Goal: Information Seeking & Learning: Learn about a topic

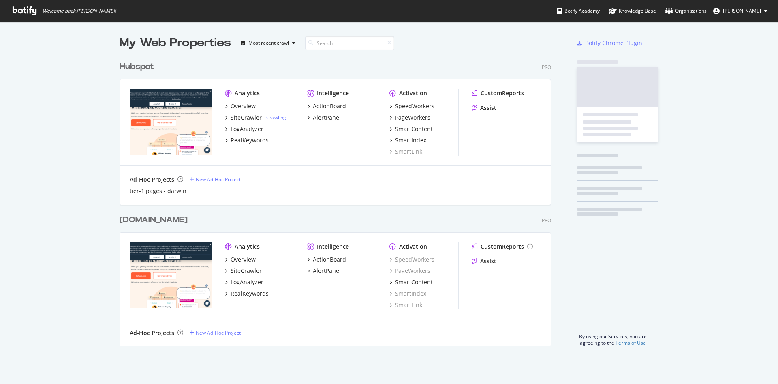
scroll to position [375, 760]
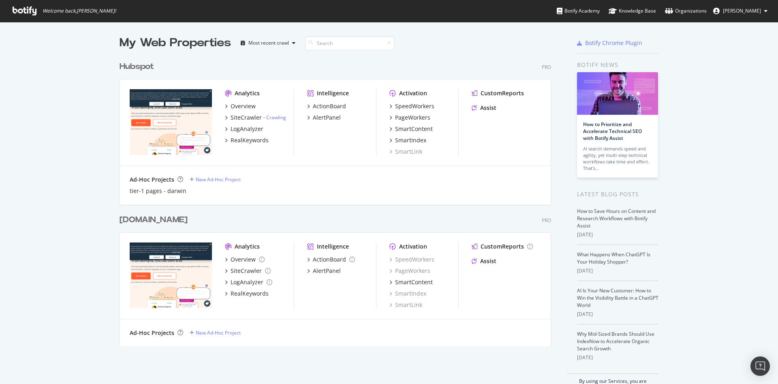
click at [31, 13] on icon at bounding box center [25, 10] width 24 height 9
click at [31, 11] on icon at bounding box center [25, 10] width 24 height 9
click at [240, 127] on div "LogAnalyzer" at bounding box center [247, 129] width 33 height 8
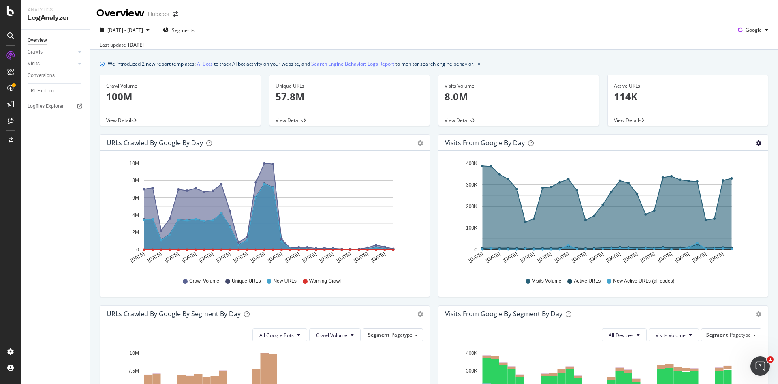
click at [756, 143] on icon "gear" at bounding box center [759, 143] width 6 height 6
click at [618, 147] on div "Visits from Google by day Area Table" at bounding box center [604, 143] width 330 height 16
click at [37, 62] on div "Visits" at bounding box center [34, 64] width 12 height 9
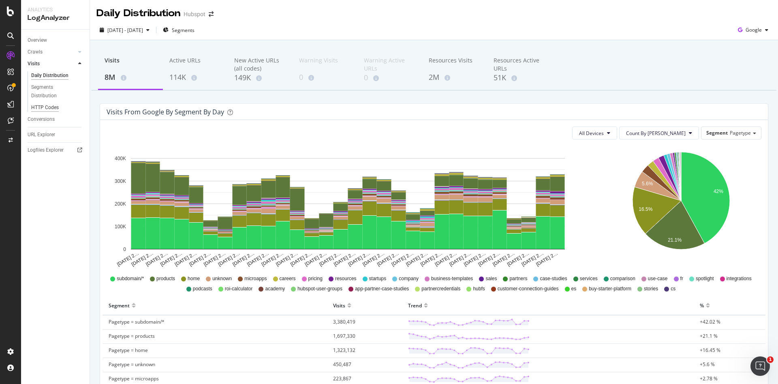
click at [42, 105] on div "HTTP Codes" at bounding box center [45, 107] width 28 height 9
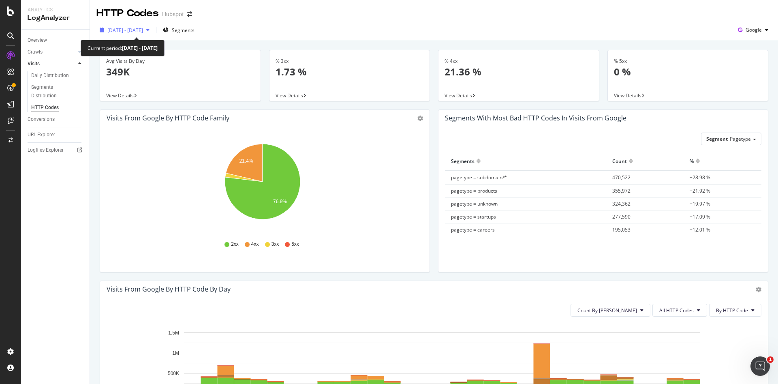
click at [143, 30] on span "[DATE] - [DATE]" at bounding box center [125, 30] width 36 height 7
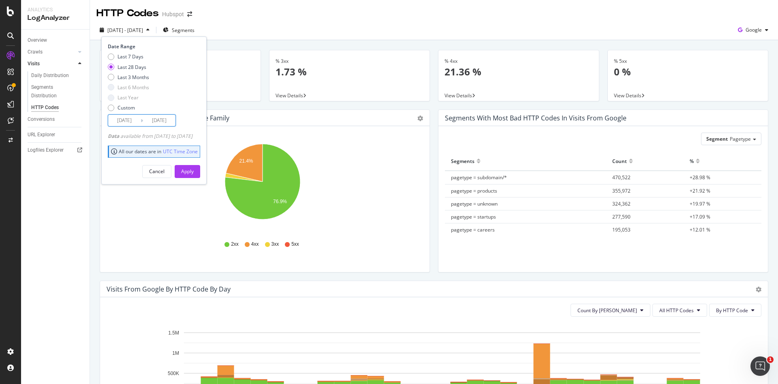
click at [120, 120] on input "[DATE]" at bounding box center [124, 120] width 32 height 11
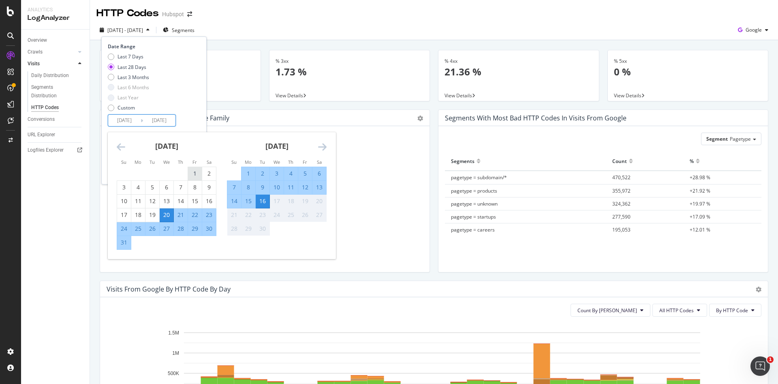
click at [195, 176] on div "1" at bounding box center [195, 173] width 14 height 8
type input "[DATE]"
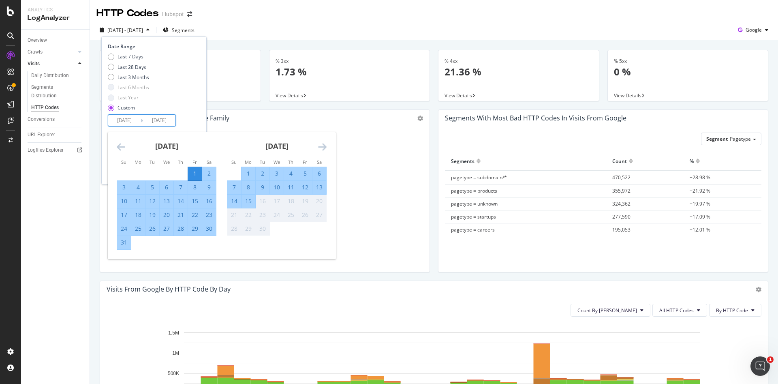
click at [122, 242] on div "31" at bounding box center [124, 242] width 14 height 8
type input "[DATE]"
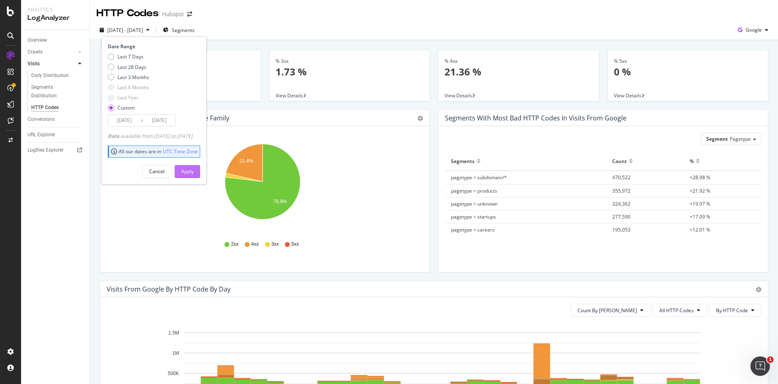
click at [194, 169] on div "Apply" at bounding box center [187, 171] width 13 height 7
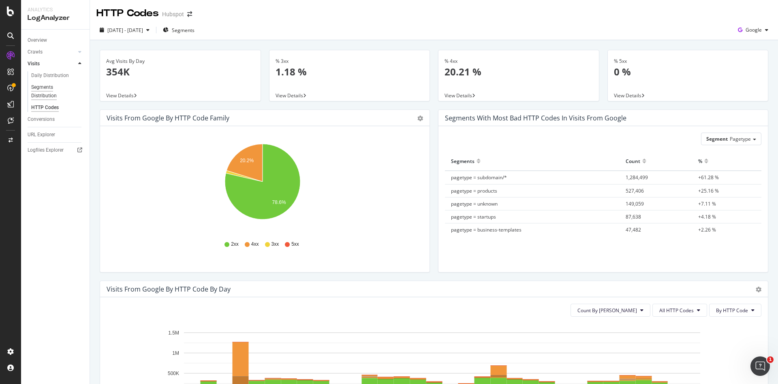
click at [53, 94] on div "Segments Distribution" at bounding box center [53, 91] width 45 height 17
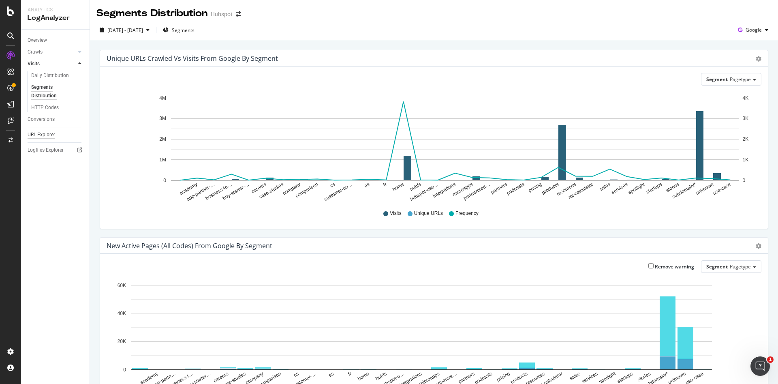
click at [49, 135] on div "URL Explorer" at bounding box center [42, 135] width 28 height 9
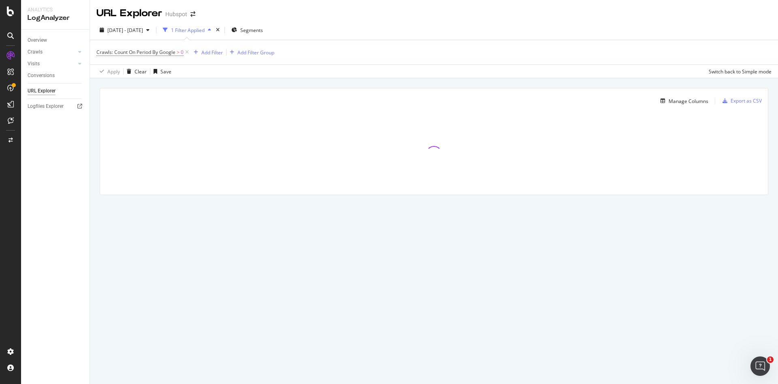
click at [205, 27] on div "1 Filter Applied" at bounding box center [188, 30] width 34 height 7
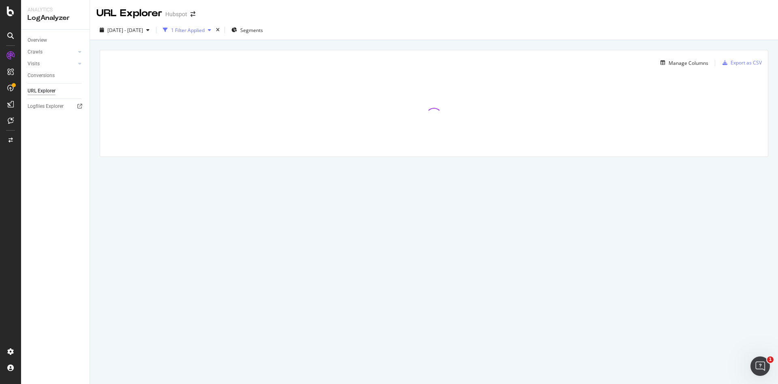
click at [214, 29] on div "button" at bounding box center [210, 30] width 10 height 5
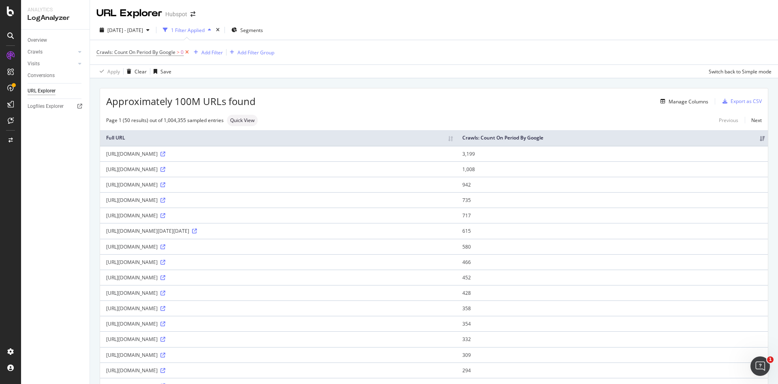
click at [187, 53] on icon at bounding box center [187, 52] width 7 height 8
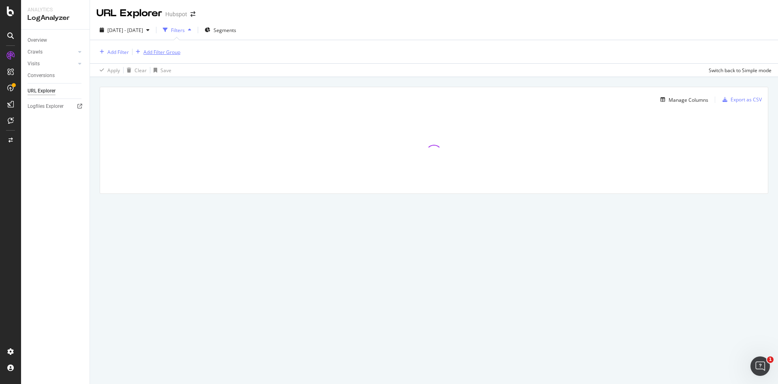
click at [150, 54] on div "Add Filter Group" at bounding box center [162, 52] width 37 height 7
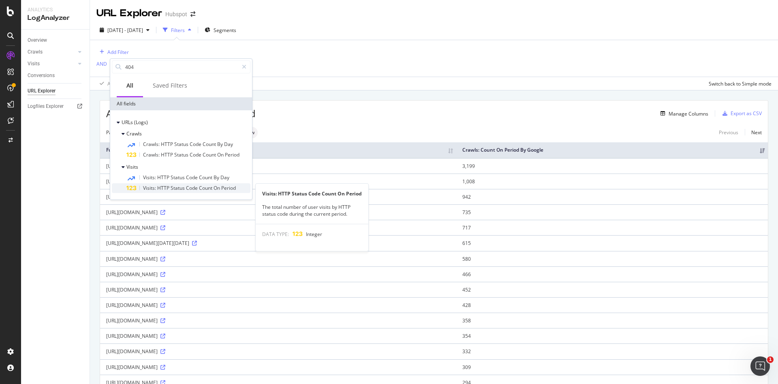
type input "404"
click at [164, 189] on span "HTTP" at bounding box center [163, 187] width 13 height 7
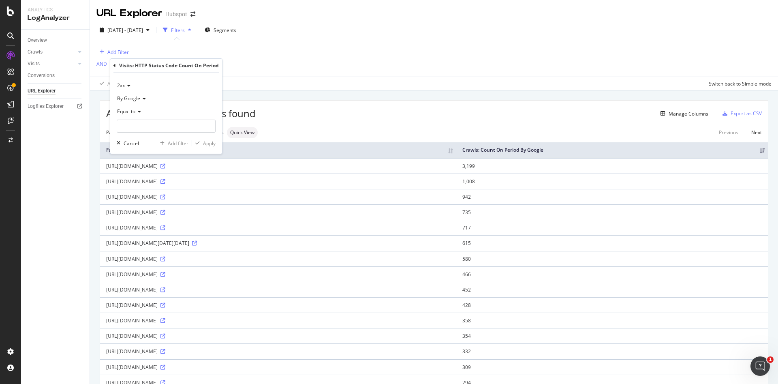
click at [139, 96] on span "By Google" at bounding box center [128, 98] width 23 height 7
click at [125, 83] on icon at bounding box center [128, 85] width 6 height 5
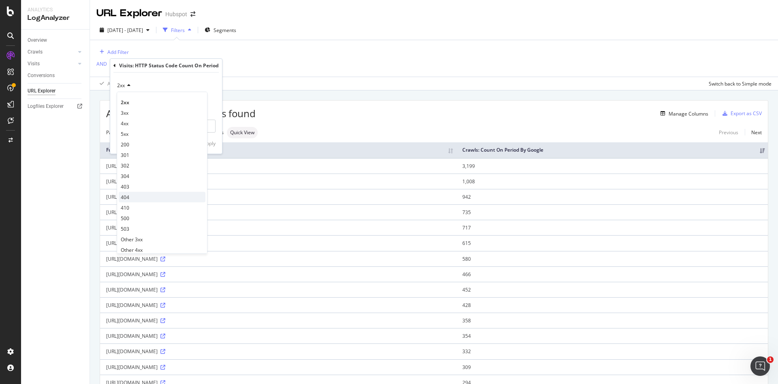
click at [161, 192] on div "404" at bounding box center [162, 197] width 87 height 11
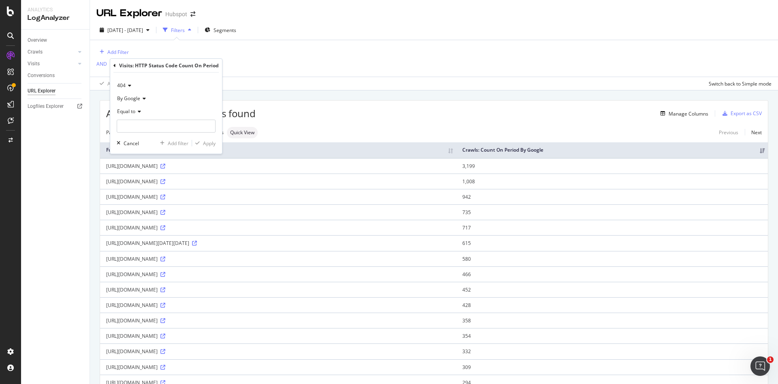
click at [136, 114] on div "Equal to" at bounding box center [166, 111] width 99 height 13
click at [138, 98] on span "By Google" at bounding box center [128, 98] width 23 height 7
click at [187, 47] on div "Add Filter AND Add Filter" at bounding box center [433, 58] width 675 height 36
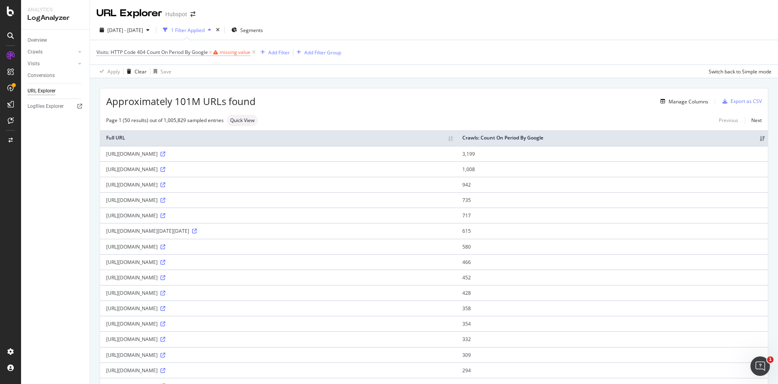
click at [236, 52] on div "missing value" at bounding box center [235, 52] width 31 height 7
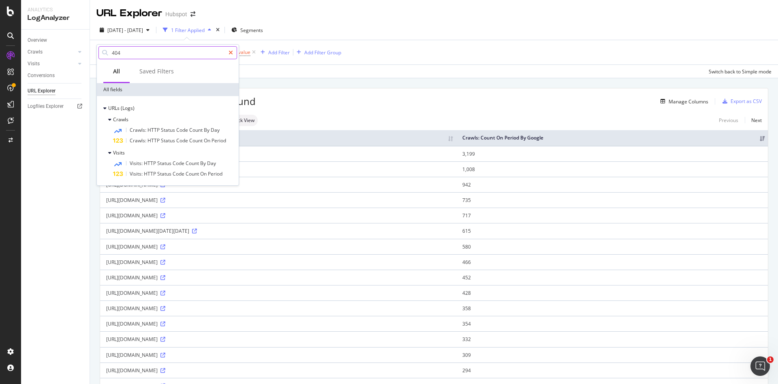
click at [230, 51] on icon at bounding box center [231, 53] width 4 height 6
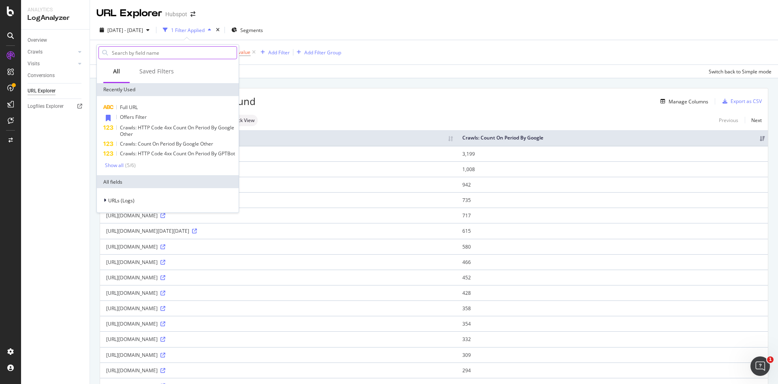
click at [208, 53] on input "text" at bounding box center [174, 53] width 126 height 12
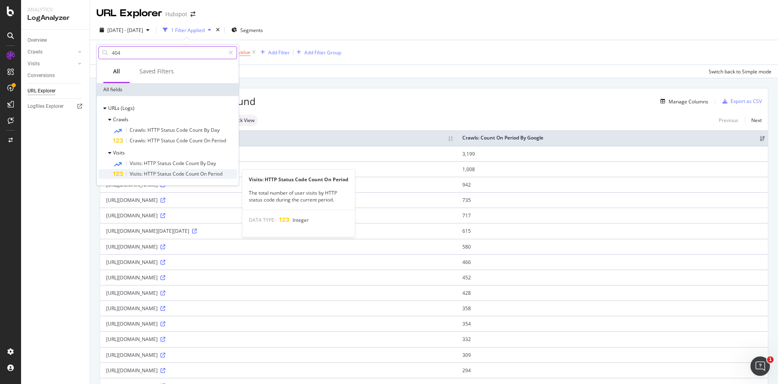
type input "404"
click at [182, 178] on div "Visits: HTTP Status Code Count On Period" at bounding box center [175, 174] width 124 height 10
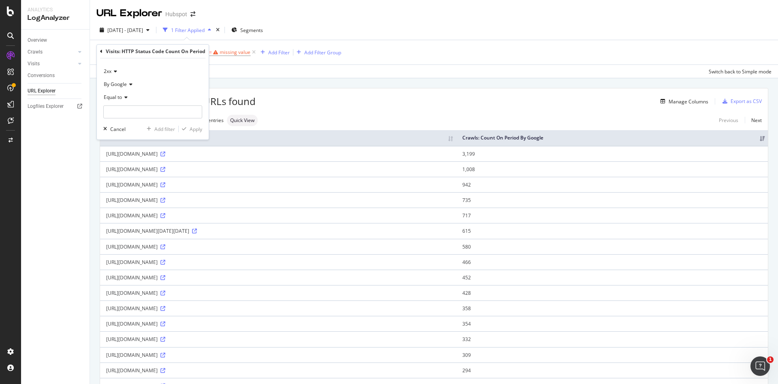
click at [117, 100] on span "Equal to" at bounding box center [113, 97] width 18 height 7
click at [127, 152] on div "Greater than" at bounding box center [148, 156] width 87 height 11
click at [144, 109] on input "number" at bounding box center [152, 111] width 99 height 13
type input "0"
click at [109, 71] on span "2xx" at bounding box center [108, 71] width 8 height 7
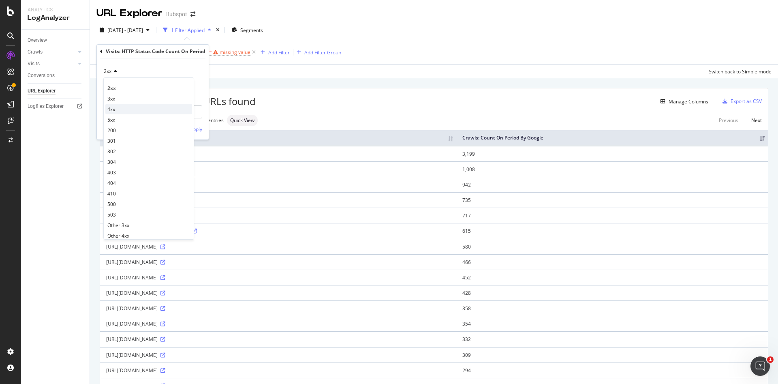
click at [122, 111] on div "4xx" at bounding box center [148, 109] width 87 height 11
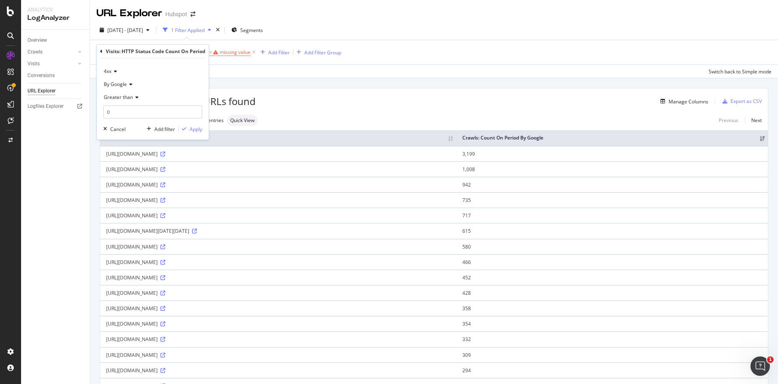
click at [197, 133] on div "4xx By Google Greater than 0 Cancel Add filter Apply" at bounding box center [153, 98] width 112 height 81
click at [134, 84] on div "By Google" at bounding box center [152, 84] width 99 height 13
click at [139, 81] on div "By Google" at bounding box center [152, 84] width 99 height 13
click at [193, 130] on div "Apply" at bounding box center [196, 129] width 13 height 7
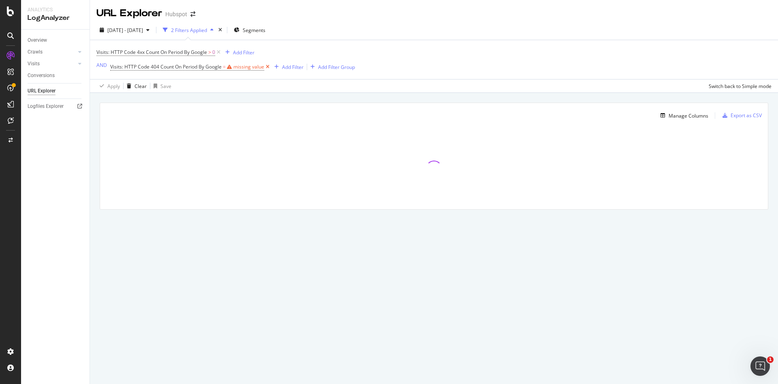
click at [266, 64] on icon at bounding box center [267, 67] width 7 height 8
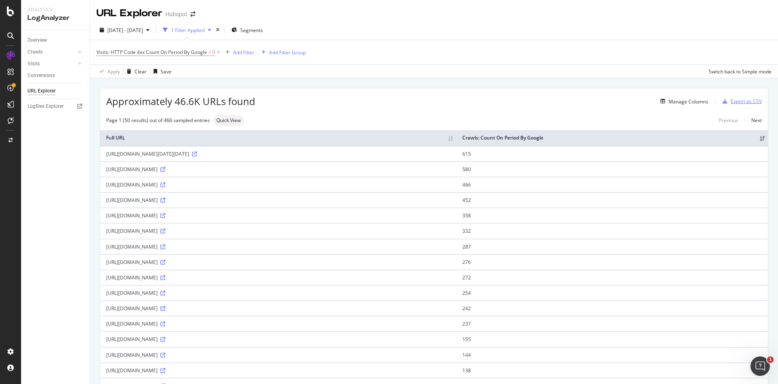
click at [746, 103] on div "Export as CSV" at bounding box center [746, 101] width 31 height 7
click at [179, 50] on span "Visits: HTTP Code 4xx Count On Period By Google" at bounding box center [151, 52] width 111 height 7
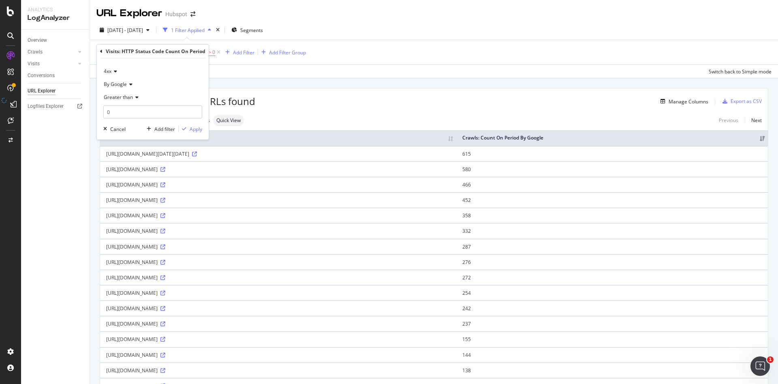
click at [512, 78] on div "[DATE] - [DATE] 1 Filter Applied Segments Visits: HTTP Code 4xx Count On Period…" at bounding box center [434, 49] width 688 height 58
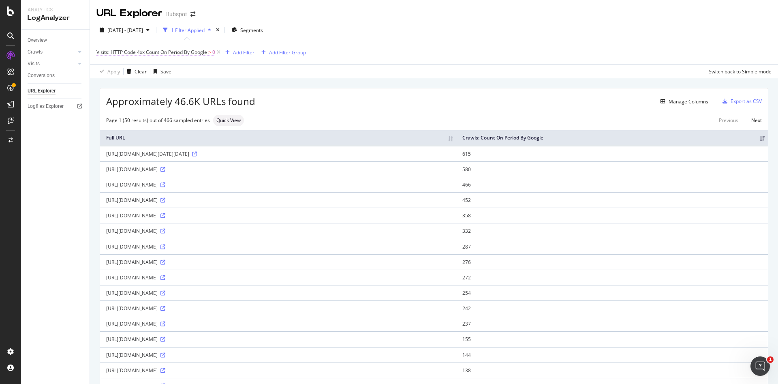
click at [167, 50] on span "Visits: HTTP Code 4xx Count On Period By Google" at bounding box center [151, 52] width 111 height 7
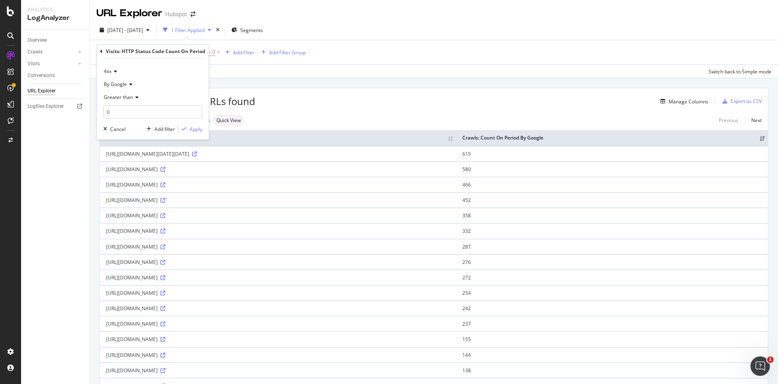
click at [127, 82] on icon at bounding box center [130, 84] width 6 height 5
click at [126, 119] on span "By OpenAI" at bounding box center [119, 122] width 24 height 7
click at [190, 129] on div "Apply" at bounding box center [196, 129] width 13 height 7
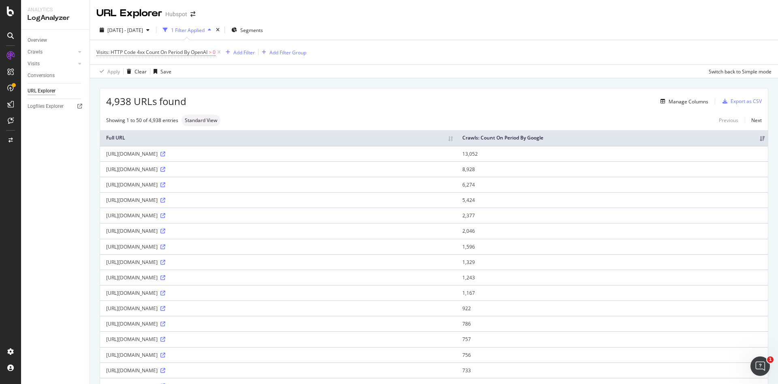
click at [691, 138] on th "Crawls: Count On Period By Google" at bounding box center [613, 138] width 312 height 16
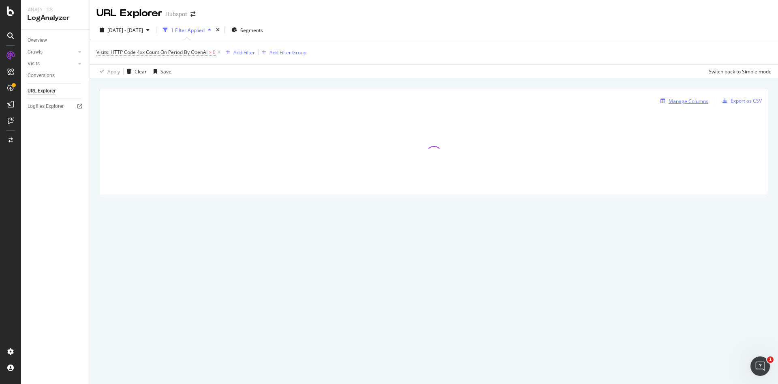
click at [675, 101] on div "Manage Columns" at bounding box center [689, 101] width 40 height 7
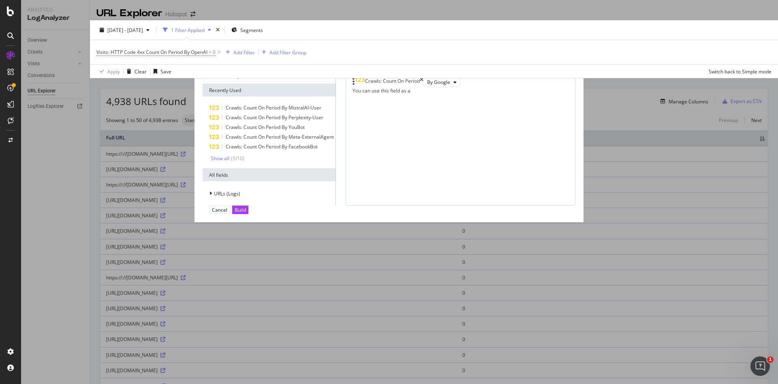
click at [424, 87] on div "Crawls: Count On Period" at bounding box center [388, 82] width 71 height 10
click at [424, 87] on icon "times" at bounding box center [422, 82] width 4 height 10
click at [334, 81] on input "modal" at bounding box center [275, 75] width 117 height 12
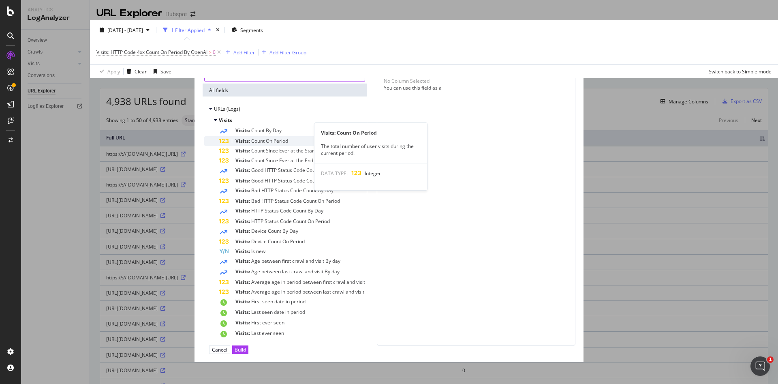
type input "visits"
click at [328, 146] on div "Visits: Count On Period" at bounding box center [292, 141] width 146 height 10
click at [451, 87] on div "By Google" at bounding box center [469, 82] width 37 height 10
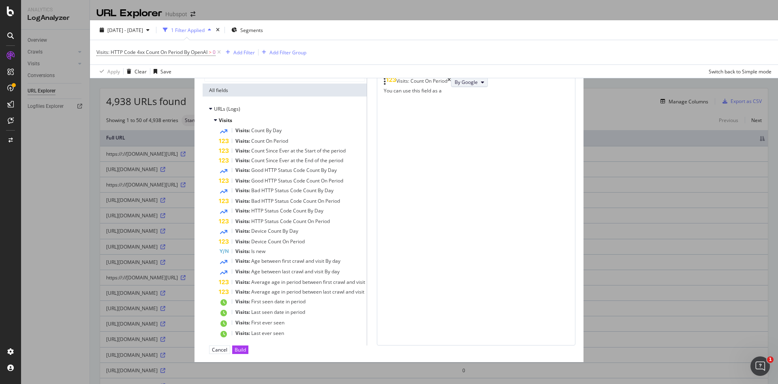
click at [455, 86] on span "By Google" at bounding box center [466, 82] width 23 height 7
click at [444, 157] on span "By OpenAI" at bounding box center [448, 156] width 45 height 7
click at [246, 346] on div "Build" at bounding box center [240, 349] width 11 height 7
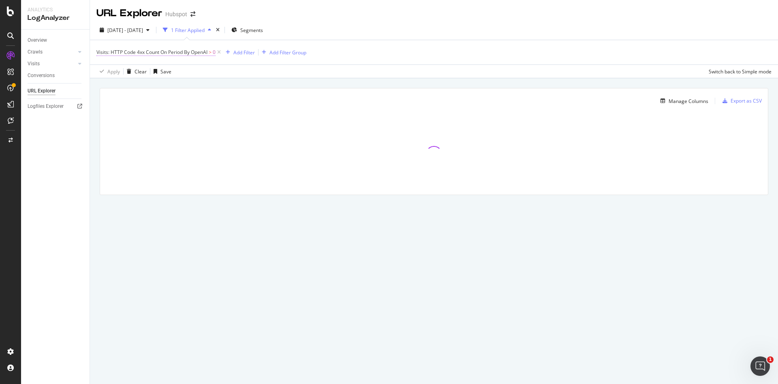
click at [195, 52] on span "Visits: HTTP Code 4xx Count On Period By OpenAI" at bounding box center [151, 52] width 111 height 7
click at [447, 52] on div "Visits: HTTP Code 4xx Count On Period By OpenAI > 0 Add Filter Add Filter Group" at bounding box center [433, 52] width 675 height 24
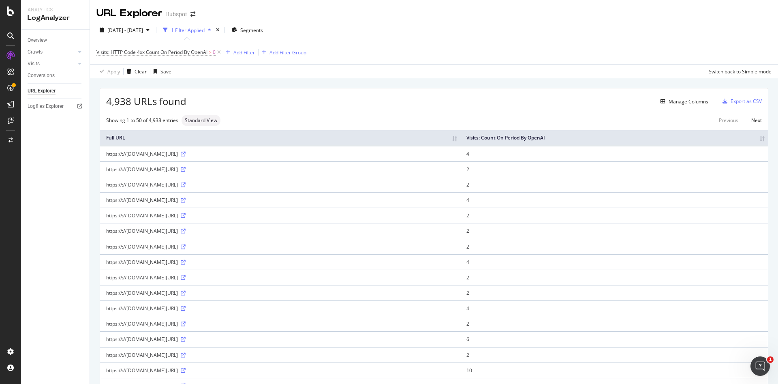
click at [455, 168] on div "https://://[DOMAIN_NAME][URL]" at bounding box center [280, 169] width 348 height 7
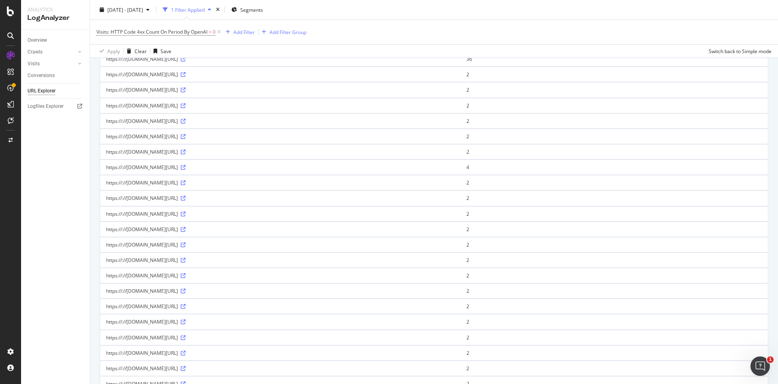
scroll to position [361, 0]
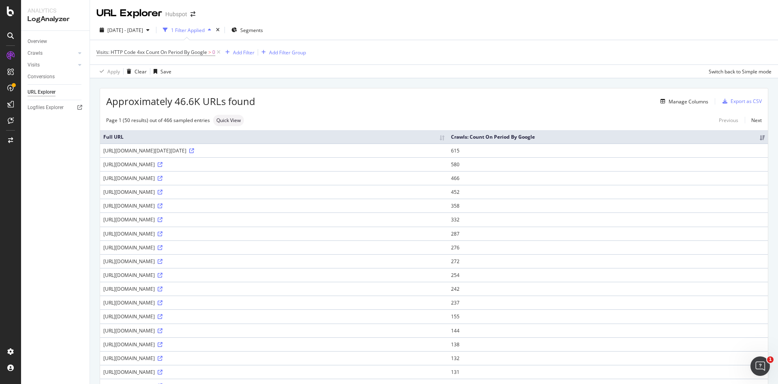
click at [560, 90] on div "Approximately 46.6K URLs found Manage Columns Export as CSV" at bounding box center [434, 98] width 668 height 20
click at [684, 105] on div "Manage Columns" at bounding box center [689, 101] width 40 height 7
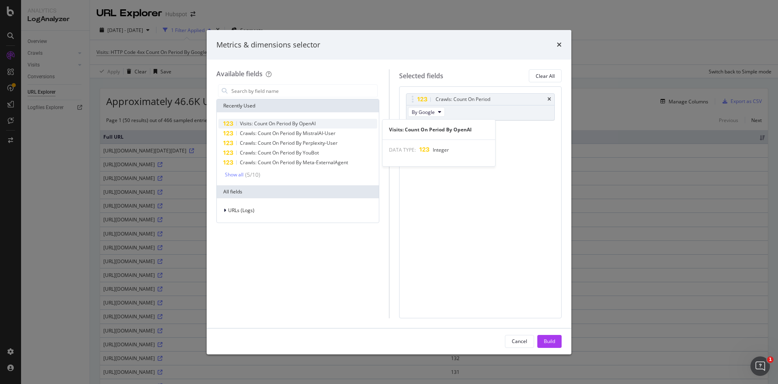
click at [304, 124] on span "Visits: Count On Period By OpenAI" at bounding box center [278, 123] width 76 height 7
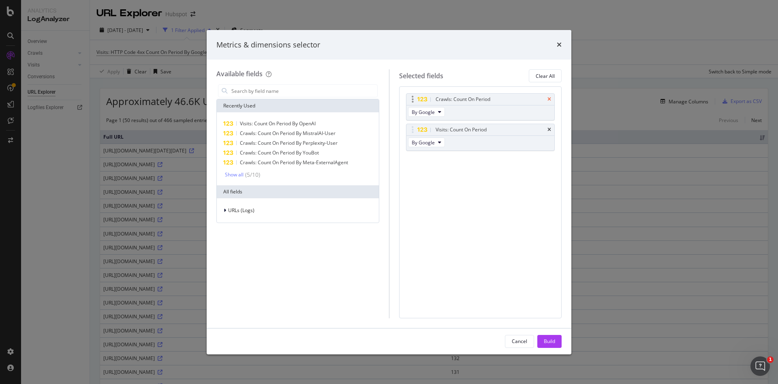
click at [551, 100] on icon "times" at bounding box center [550, 99] width 4 height 5
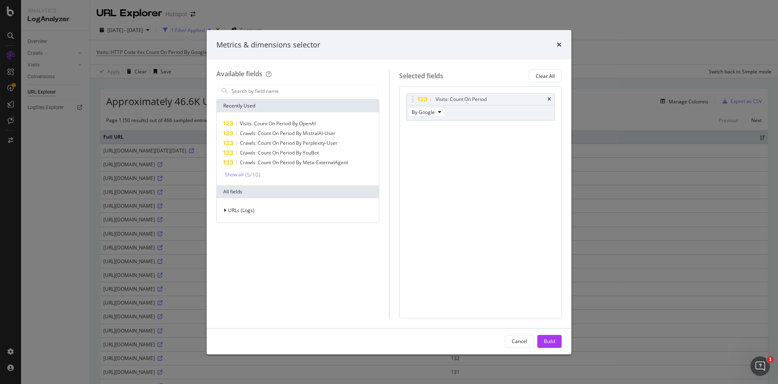
drag, startPoint x: 458, startPoint y: 46, endPoint x: 361, endPoint y: 36, distance: 97.4
click at [361, 36] on div "Metrics & dimensions selector" at bounding box center [389, 45] width 365 height 30
click at [351, 41] on div "Metrics & dimensions selector" at bounding box center [389, 45] width 345 height 11
click at [550, 340] on div "Build" at bounding box center [549, 341] width 11 height 7
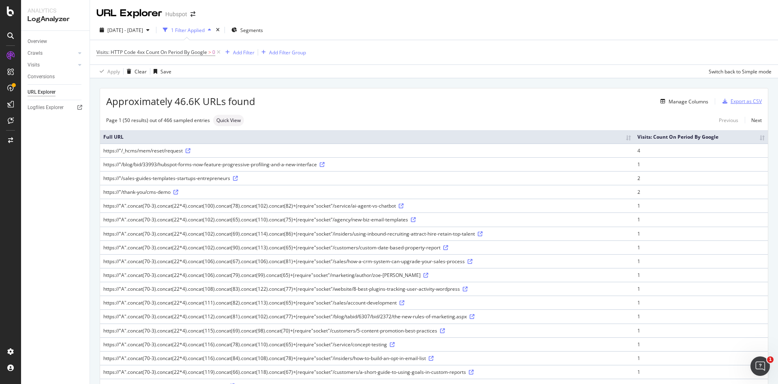
click at [731, 99] on div "Export as CSV" at bounding box center [746, 101] width 31 height 7
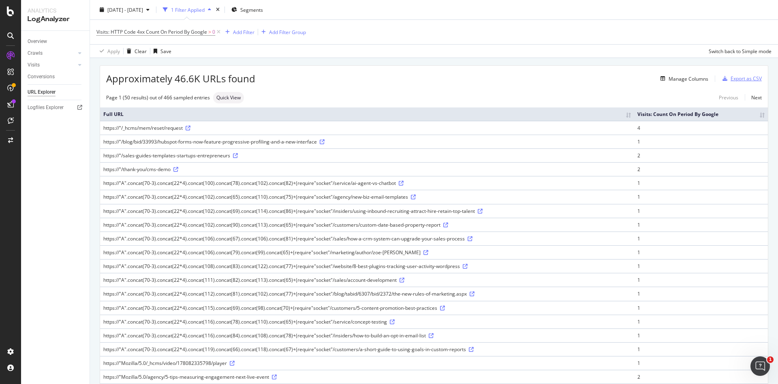
scroll to position [7, 0]
